Goal: Task Accomplishment & Management: Manage account settings

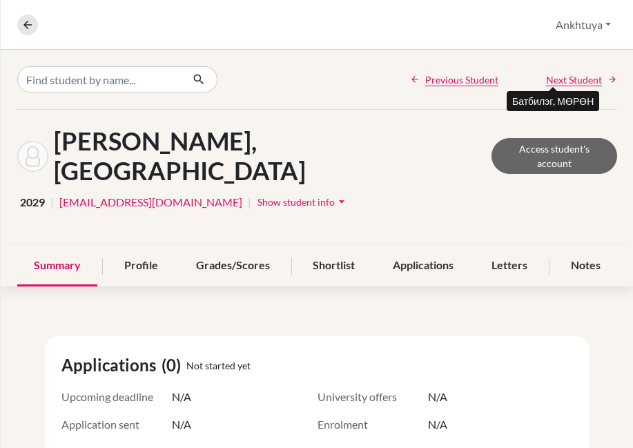
click at [567, 80] on span "Next Student" at bounding box center [574, 79] width 56 height 14
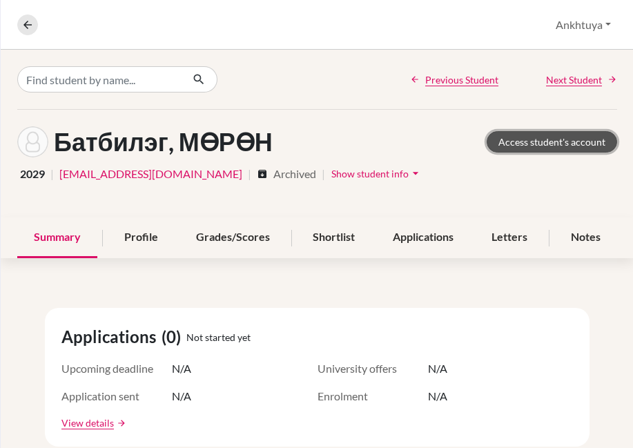
click at [527, 143] on link "Access student's account" at bounding box center [552, 141] width 130 height 21
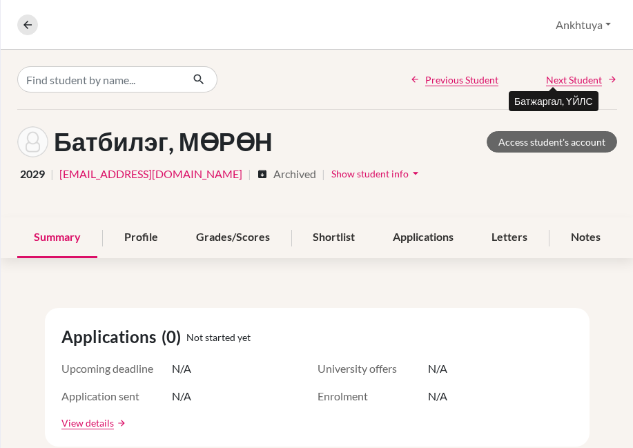
click at [561, 79] on span "Next Student" at bounding box center [574, 79] width 56 height 14
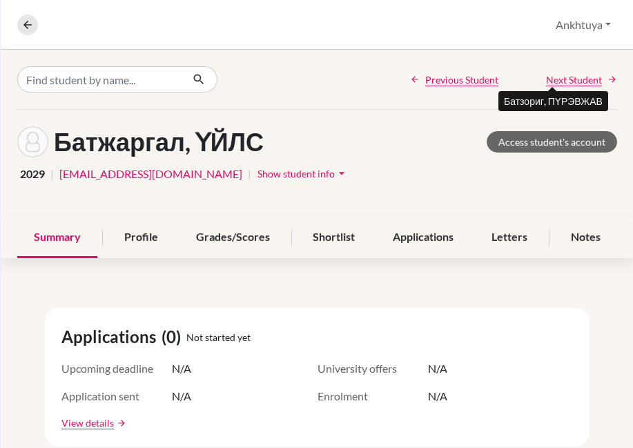
click at [554, 82] on span "Next Student" at bounding box center [574, 79] width 56 height 14
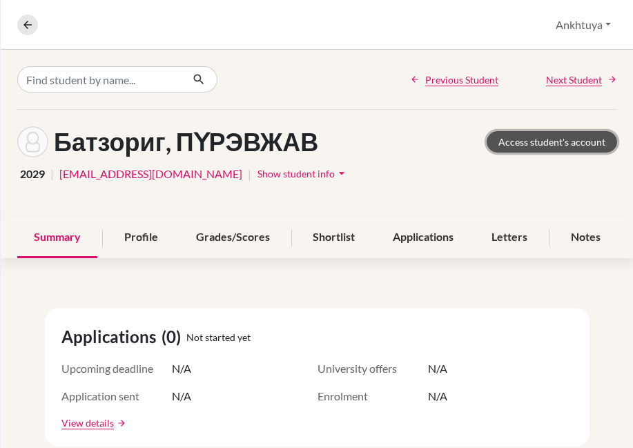
click at [531, 140] on link "Access student's account" at bounding box center [552, 141] width 130 height 21
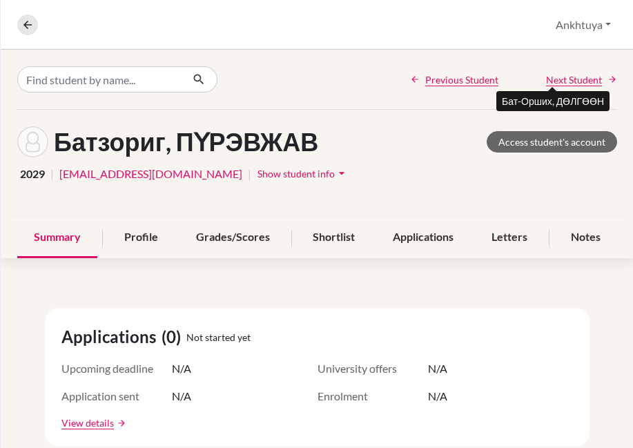
click at [567, 77] on span "Next Student" at bounding box center [574, 79] width 56 height 14
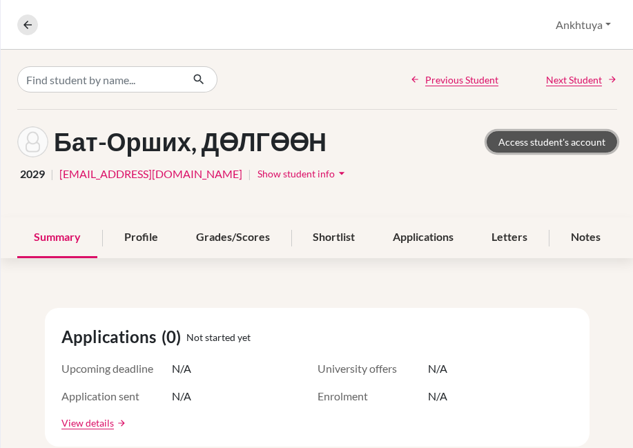
click at [531, 146] on link "Access student's account" at bounding box center [552, 141] width 130 height 21
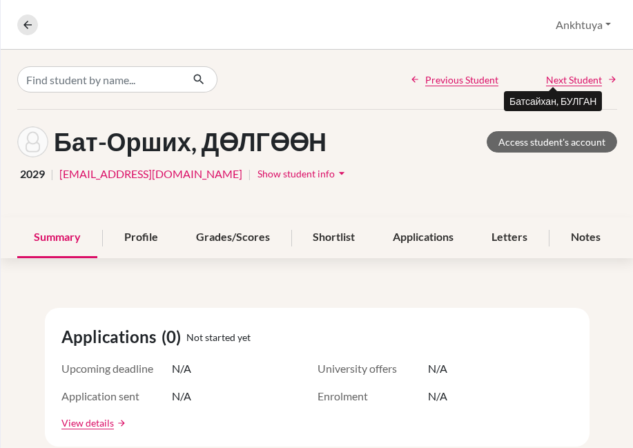
click at [577, 77] on span "Next Student" at bounding box center [574, 79] width 56 height 14
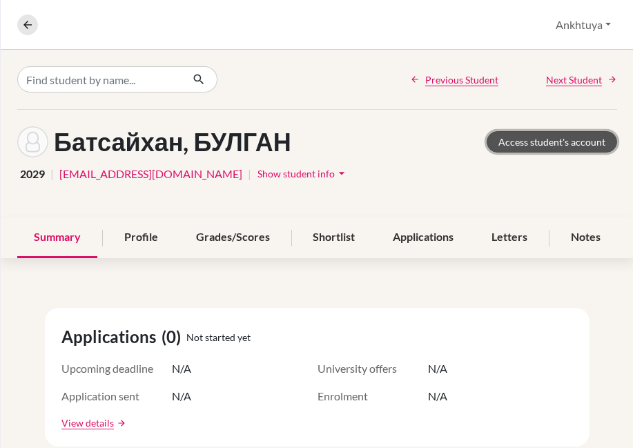
click at [522, 147] on link "Access student's account" at bounding box center [552, 141] width 130 height 21
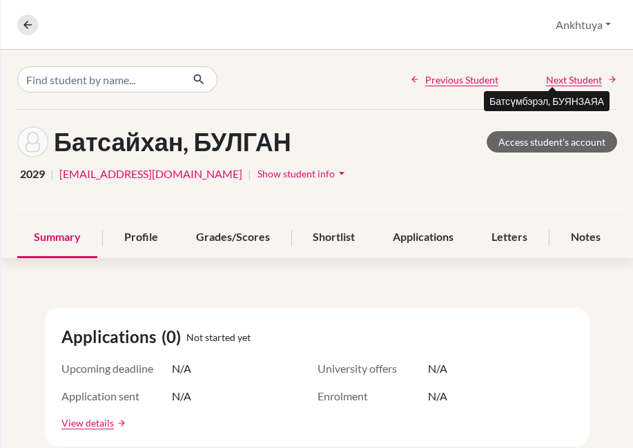
click at [559, 79] on span "Next Student" at bounding box center [574, 79] width 56 height 14
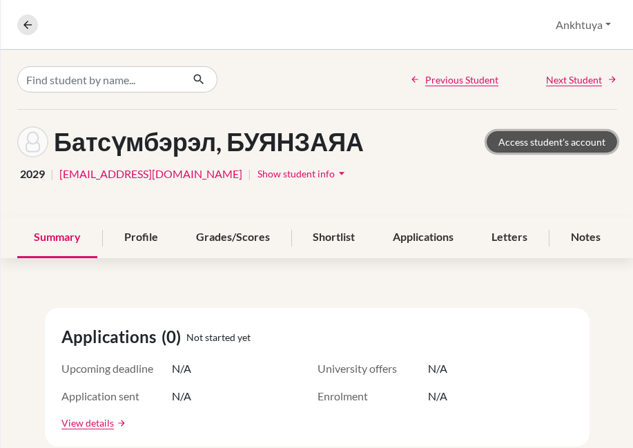
click at [534, 145] on link "Access student's account" at bounding box center [552, 141] width 130 height 21
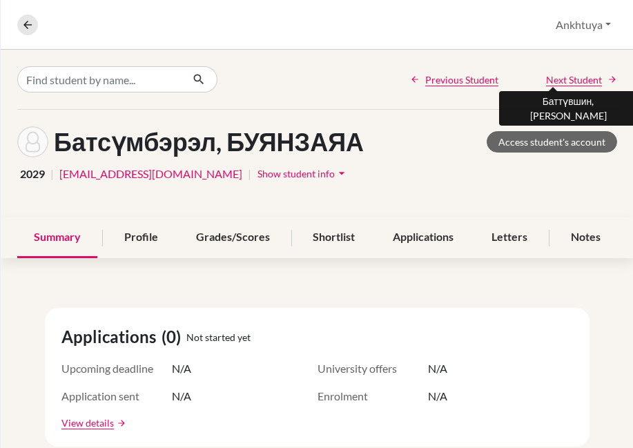
click at [556, 77] on span "Next Student" at bounding box center [574, 79] width 56 height 14
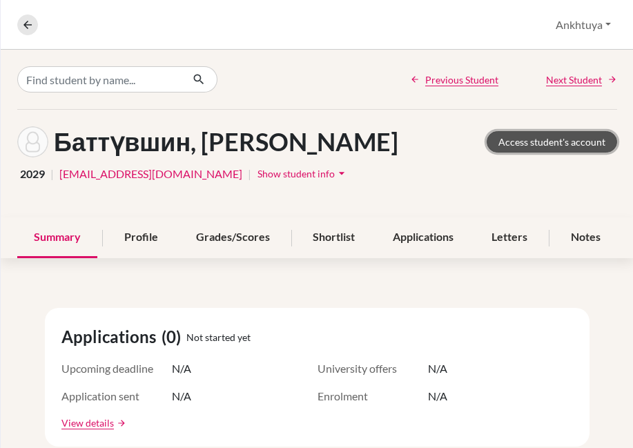
click at [510, 137] on link "Access student's account" at bounding box center [552, 141] width 130 height 21
click at [556, 142] on link "Access student's account" at bounding box center [552, 141] width 130 height 21
